Goal: Find specific page/section: Find specific page/section

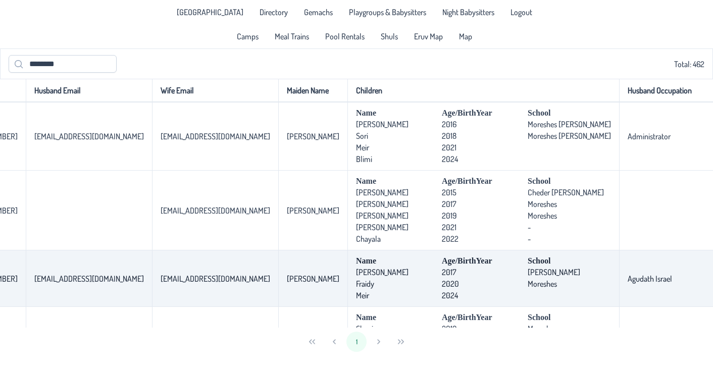
scroll to position [465, 489]
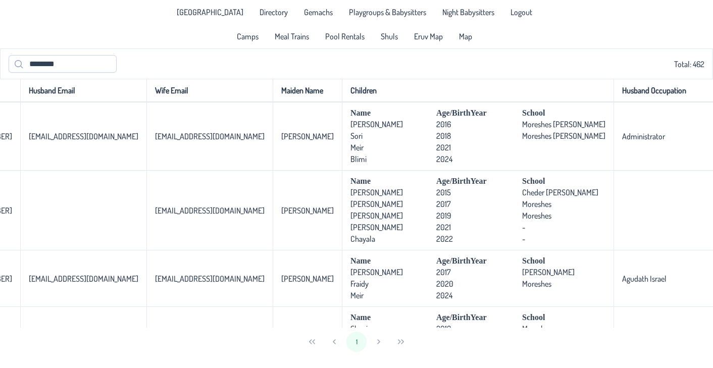
click at [399, 339] on div "1" at bounding box center [356, 342] width 713 height 28
click at [374, 339] on div "1" at bounding box center [356, 342] width 713 height 28
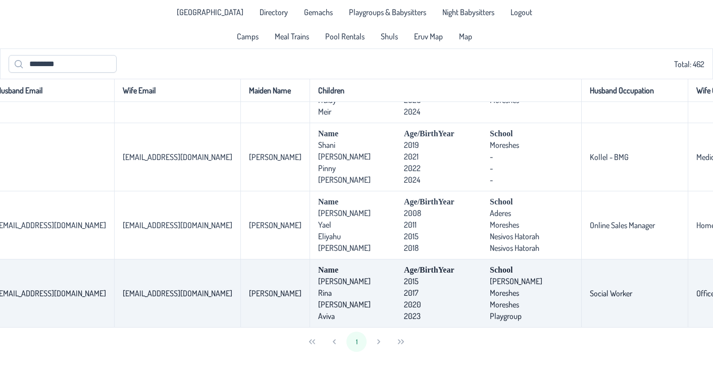
scroll to position [667, 525]
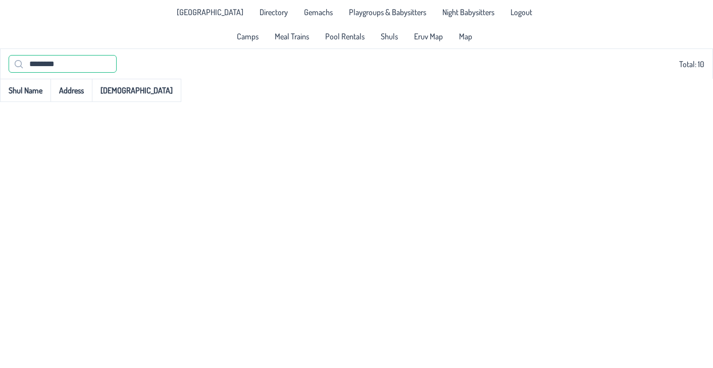
click at [68, 66] on input "********" at bounding box center [63, 64] width 108 height 18
click at [57, 64] on input "********" at bounding box center [63, 64] width 108 height 18
click at [80, 64] on input "********" at bounding box center [63, 64] width 108 height 18
click at [19, 65] on icon at bounding box center [19, 64] width 8 height 8
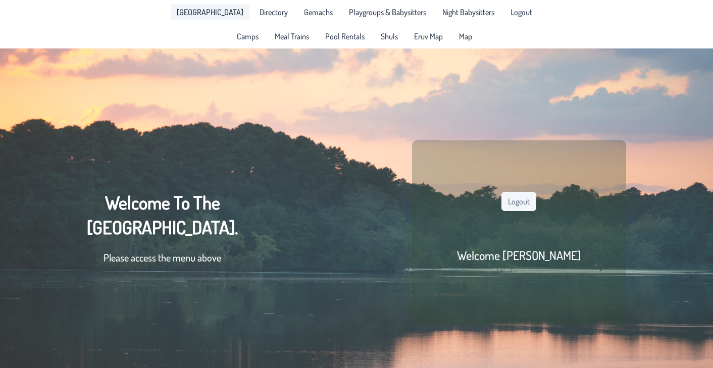
click at [200, 8] on span "[GEOGRAPHIC_DATA]" at bounding box center [210, 12] width 67 height 8
click at [259, 16] on span "Directory" at bounding box center [273, 12] width 28 height 8
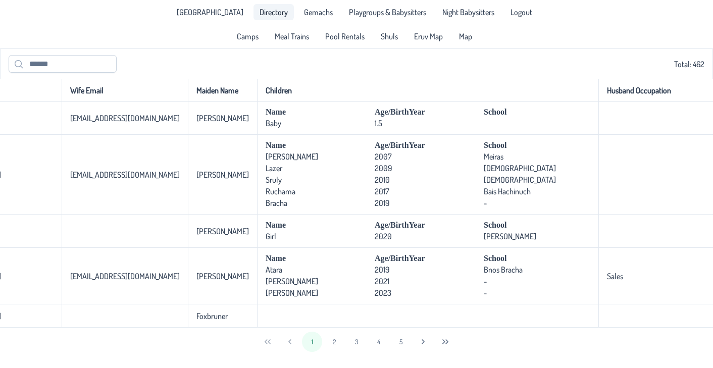
scroll to position [2309, 698]
click at [333, 341] on button "2" at bounding box center [334, 342] width 20 height 20
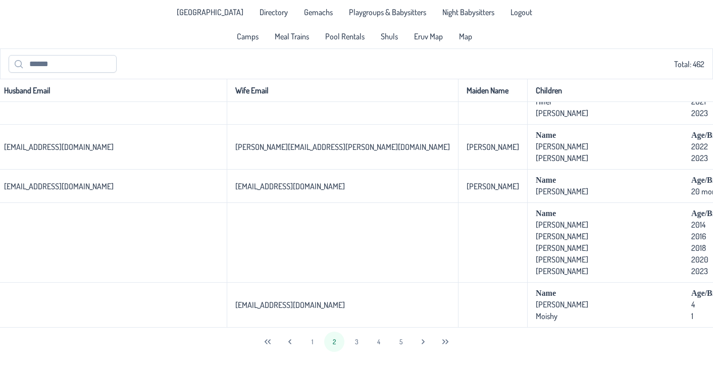
scroll to position [2331, 620]
click at [357, 343] on button "3" at bounding box center [356, 342] width 20 height 20
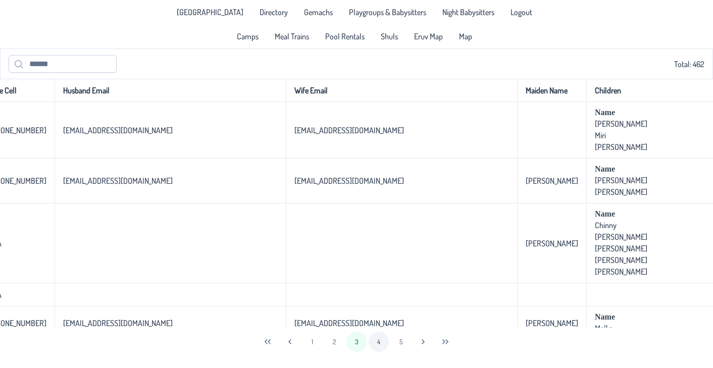
click at [381, 341] on button "4" at bounding box center [378, 342] width 20 height 20
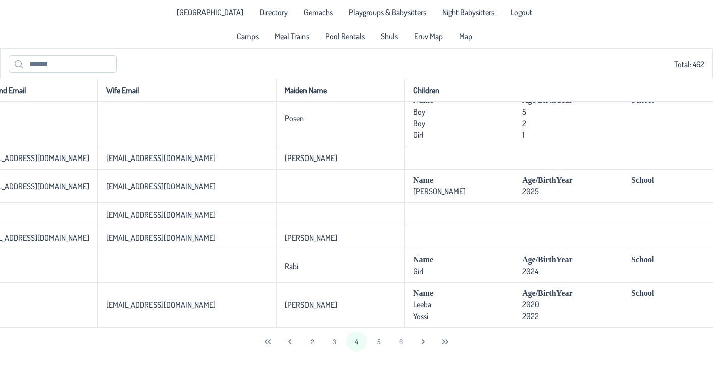
scroll to position [2145, 645]
click at [425, 344] on icon "Next Page" at bounding box center [423, 342] width 8 height 8
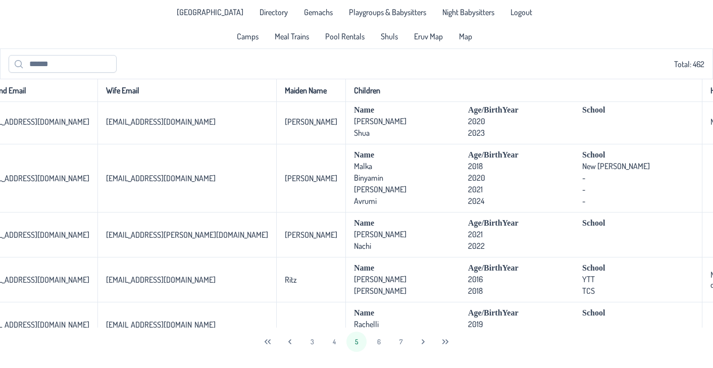
scroll to position [239, 645]
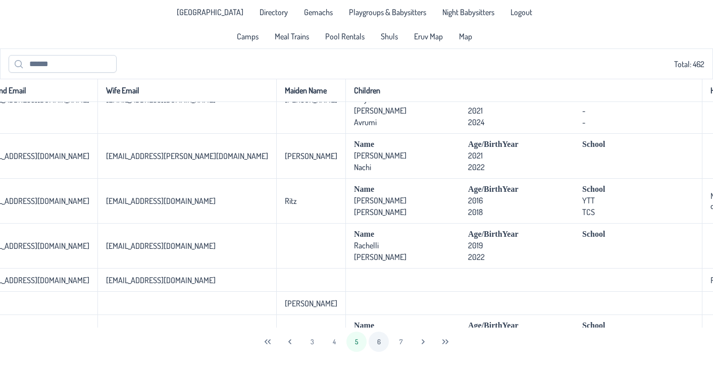
click at [384, 342] on button "6" at bounding box center [378, 342] width 20 height 20
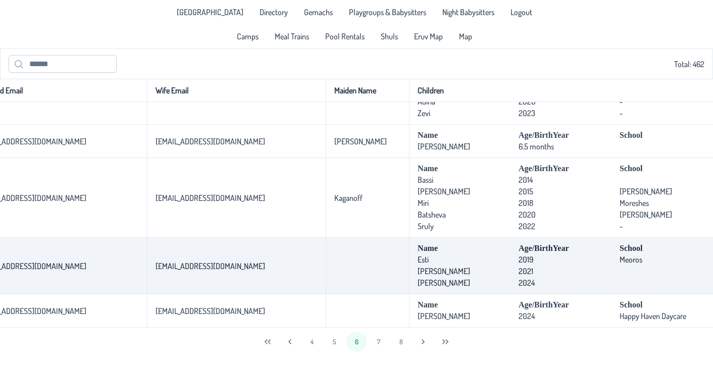
scroll to position [2192, 667]
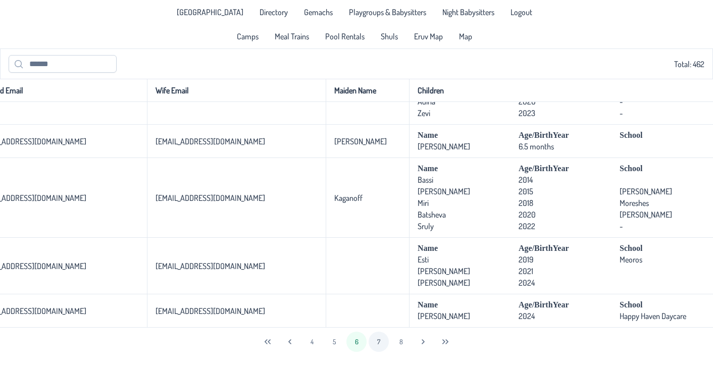
click at [381, 340] on button "7" at bounding box center [378, 342] width 20 height 20
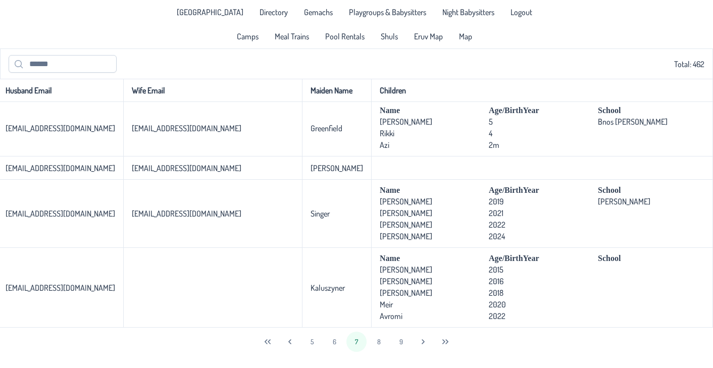
scroll to position [2427, 565]
click at [383, 339] on button "8" at bounding box center [378, 342] width 20 height 20
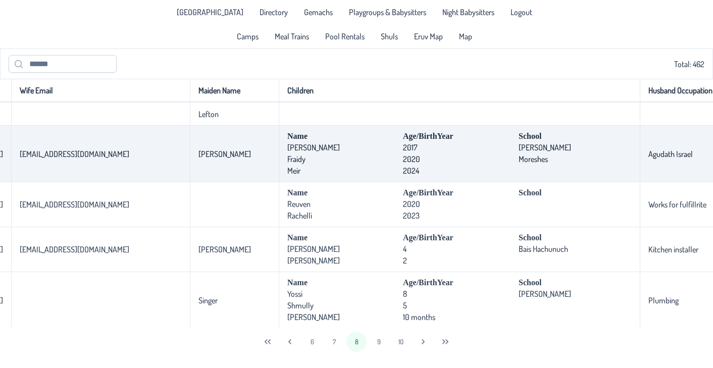
scroll to position [909, 733]
